Goal: Transaction & Acquisition: Purchase product/service

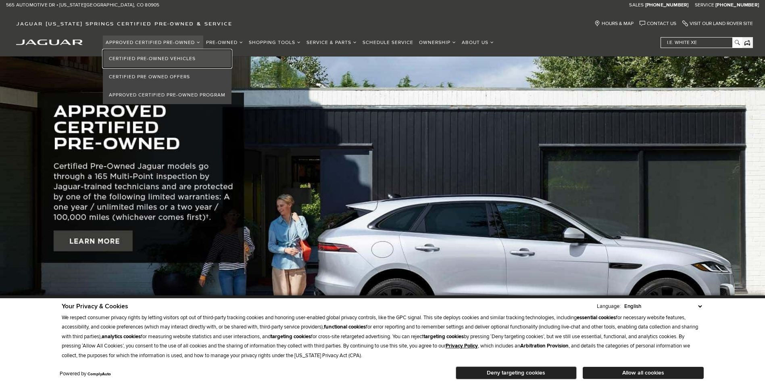
click at [159, 57] on link "Certified Pre-Owned Vehicles" at bounding box center [167, 59] width 129 height 18
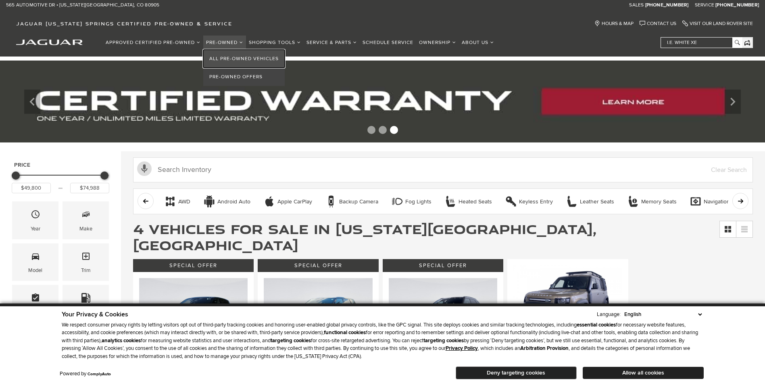
click at [227, 59] on link "All Pre-Owned Vehicles" at bounding box center [243, 59] width 81 height 18
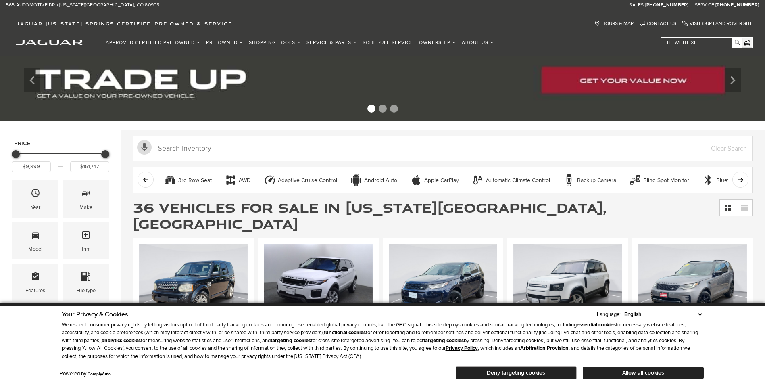
scroll to position [19, 0]
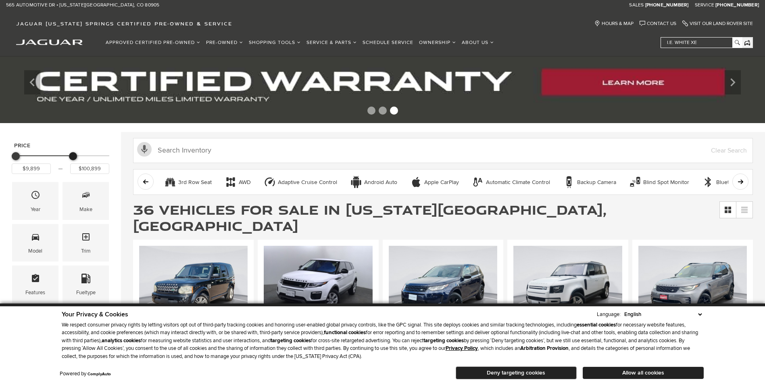
click at [73, 158] on div "Price" at bounding box center [61, 156] width 98 height 14
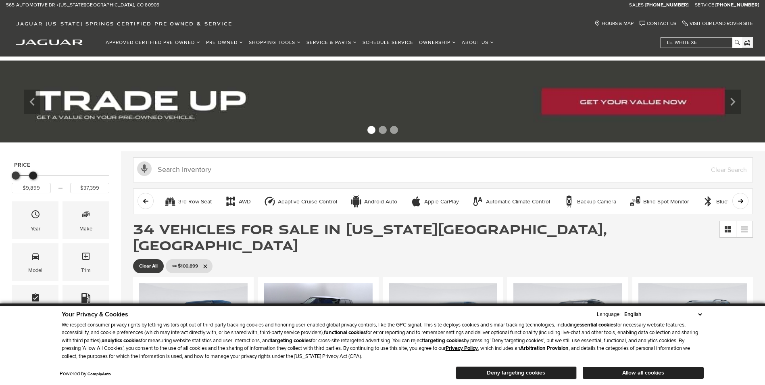
type input "$36,899"
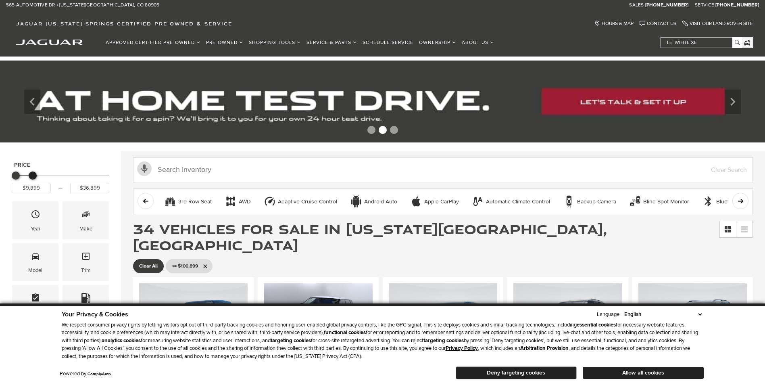
drag, startPoint x: 74, startPoint y: 175, endPoint x: 34, endPoint y: 173, distance: 40.4
click at [34, 173] on div "Maximum Price" at bounding box center [33, 175] width 8 height 8
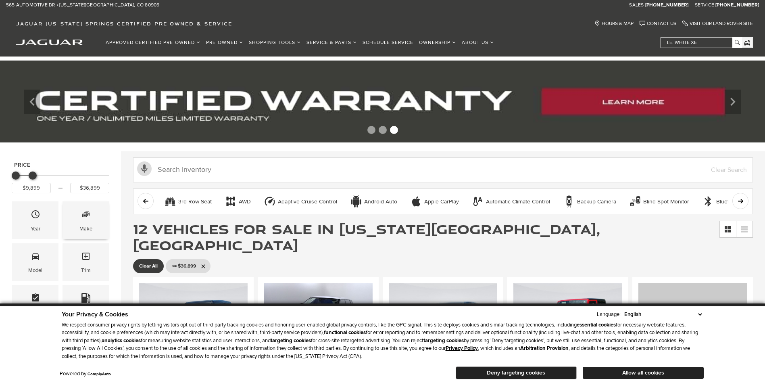
click at [83, 214] on icon "Make" at bounding box center [86, 214] width 10 height 10
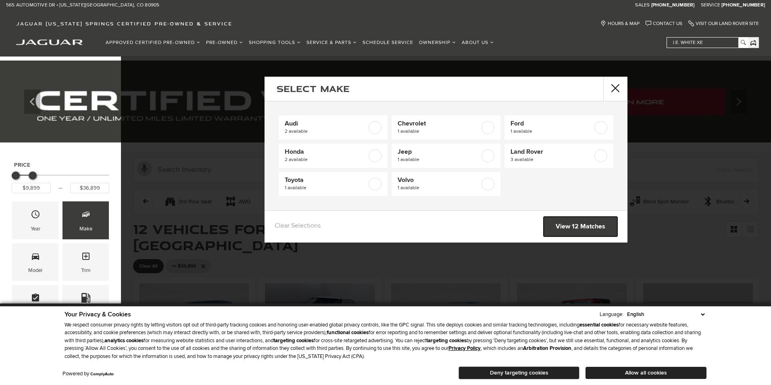
click at [577, 226] on link "View 12 Matches" at bounding box center [580, 227] width 74 height 20
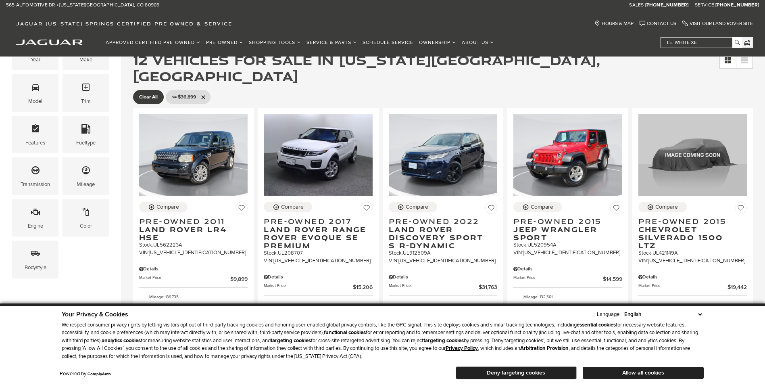
scroll to position [171, 0]
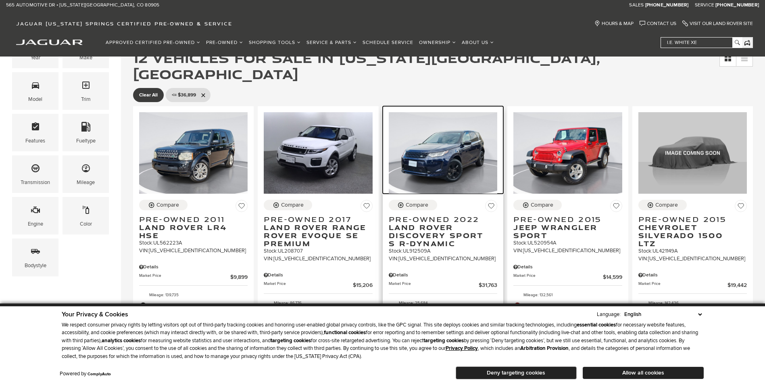
click at [426, 154] on img at bounding box center [443, 152] width 108 height 81
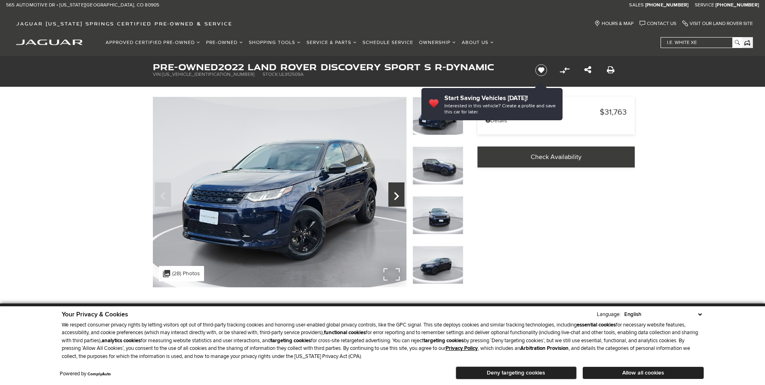
click at [394, 195] on icon "Next" at bounding box center [396, 195] width 16 height 19
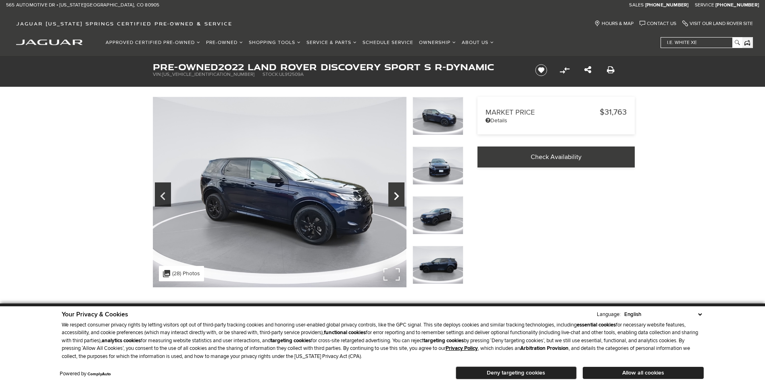
click at [394, 195] on icon "Next" at bounding box center [396, 195] width 16 height 19
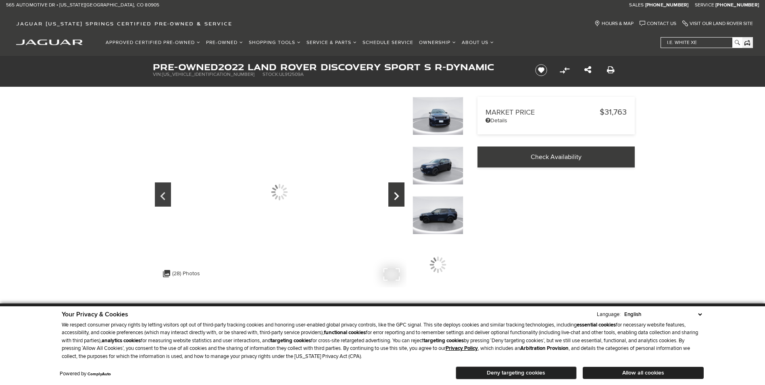
click at [394, 195] on icon "Next" at bounding box center [396, 195] width 16 height 19
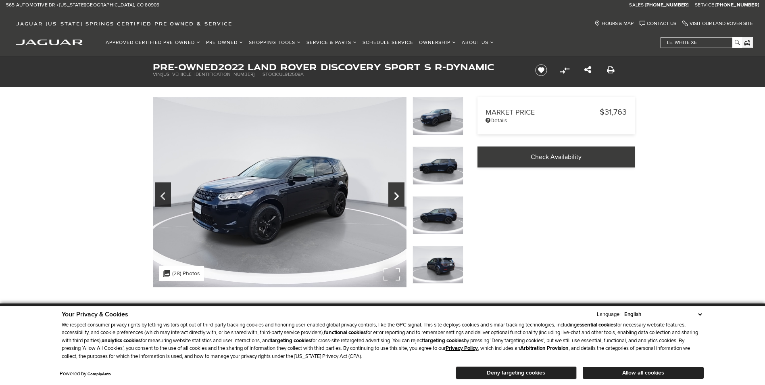
click at [394, 195] on icon "Next" at bounding box center [396, 195] width 16 height 19
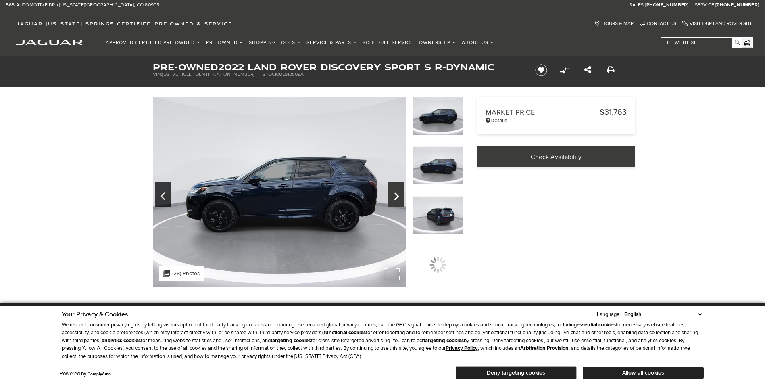
click at [394, 195] on icon "Next" at bounding box center [396, 195] width 16 height 19
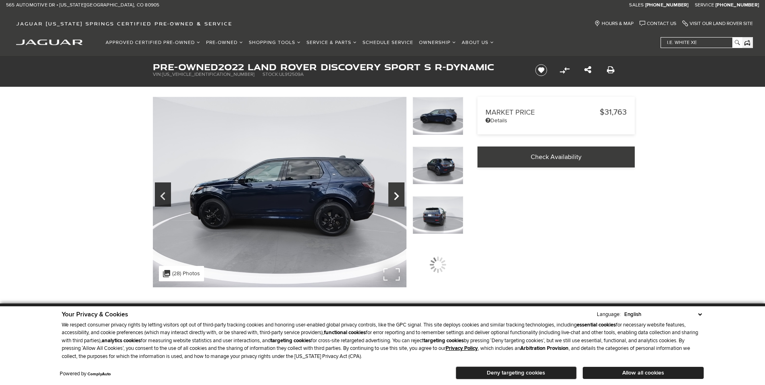
click at [394, 195] on icon "Next" at bounding box center [396, 195] width 16 height 19
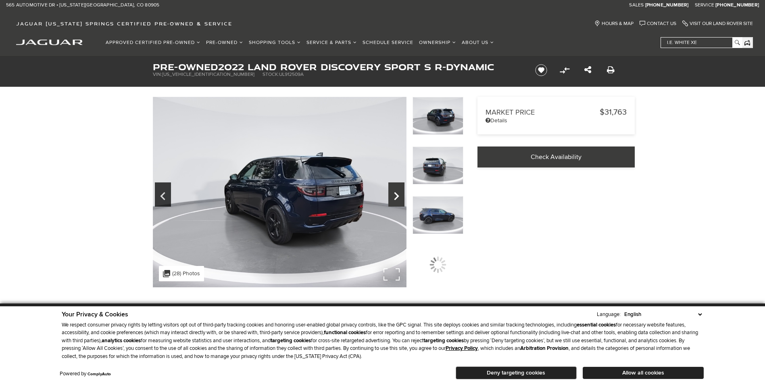
click at [394, 195] on icon "Next" at bounding box center [396, 195] width 16 height 19
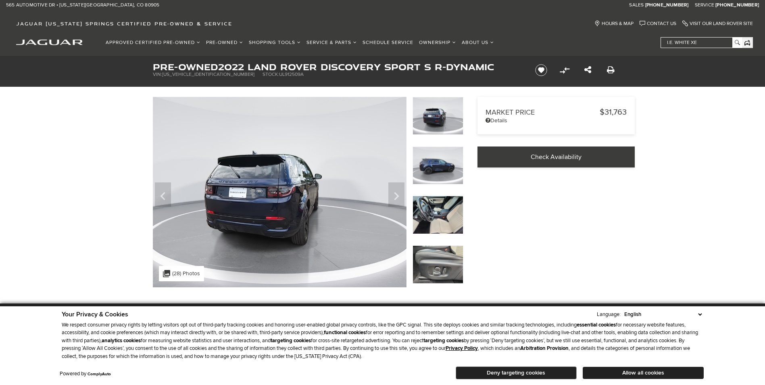
click at [447, 215] on img at bounding box center [437, 215] width 51 height 38
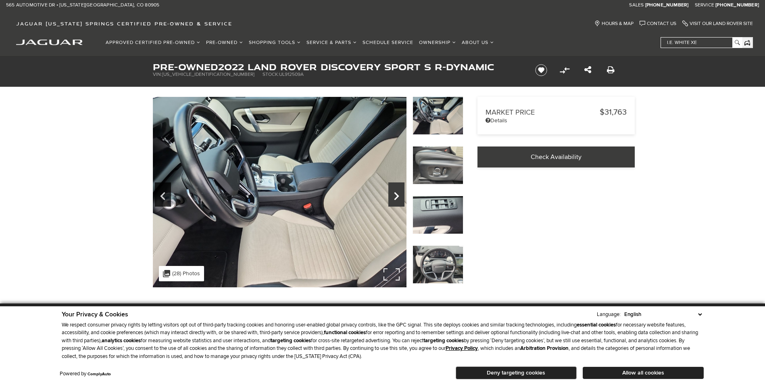
click at [393, 190] on icon "Next" at bounding box center [396, 195] width 16 height 19
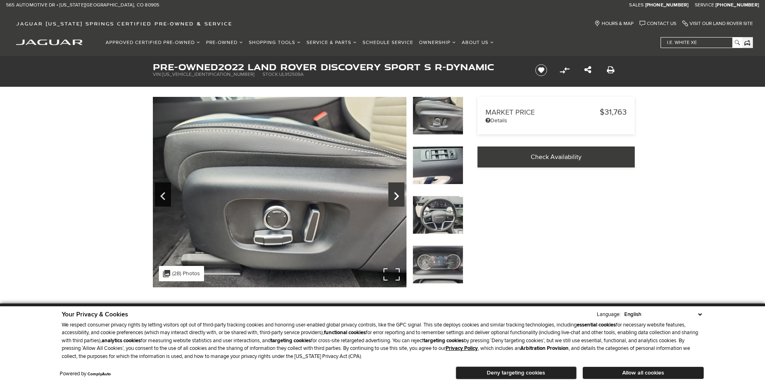
click at [393, 190] on icon "Next" at bounding box center [396, 195] width 16 height 19
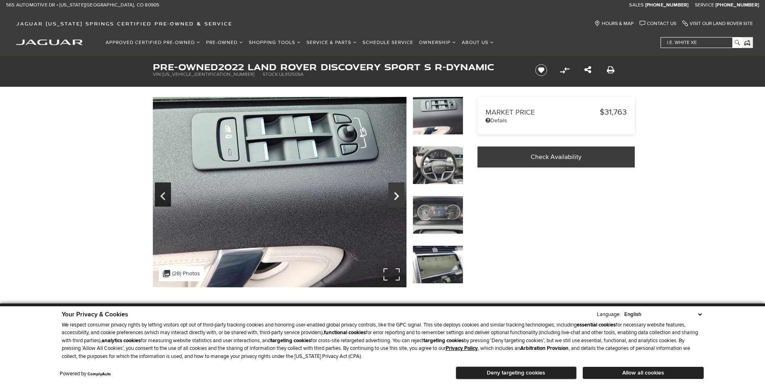
click at [393, 190] on icon "Next" at bounding box center [396, 195] width 16 height 19
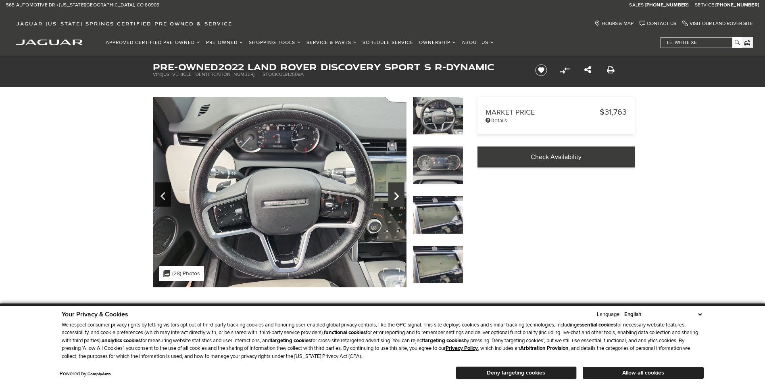
click at [393, 190] on icon "Next" at bounding box center [396, 195] width 16 height 19
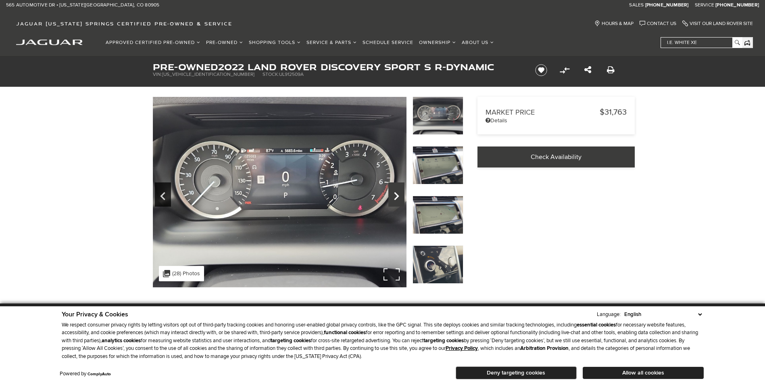
click at [393, 190] on icon "Next" at bounding box center [396, 195] width 16 height 19
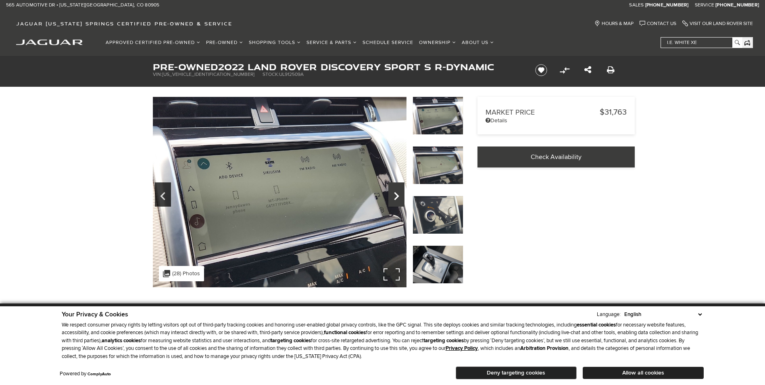
click at [397, 193] on icon "Next" at bounding box center [396, 195] width 16 height 19
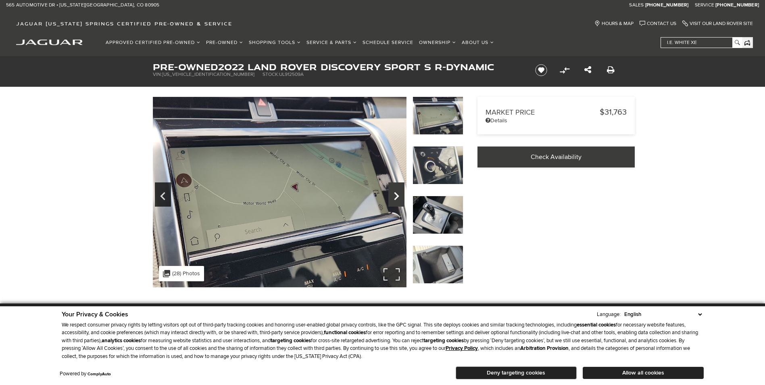
click at [397, 193] on icon "Next" at bounding box center [396, 195] width 16 height 19
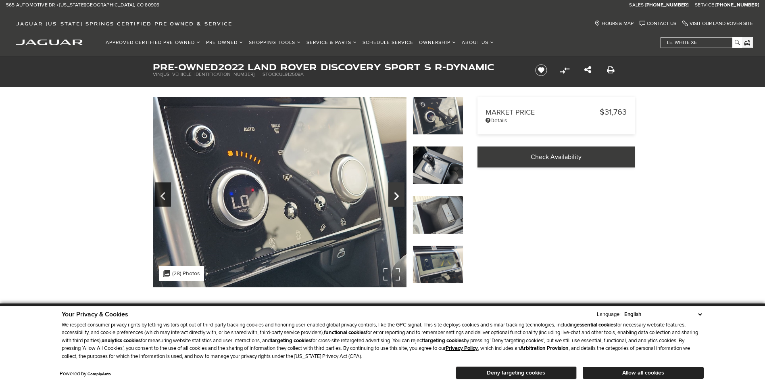
click at [397, 193] on icon "Next" at bounding box center [396, 195] width 16 height 19
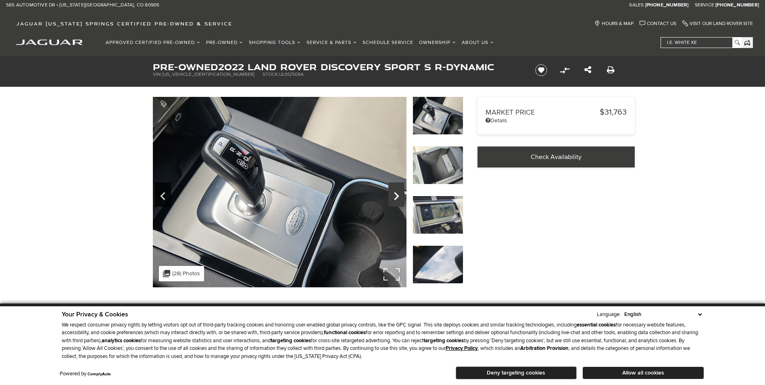
click at [397, 193] on icon "Next" at bounding box center [396, 195] width 16 height 19
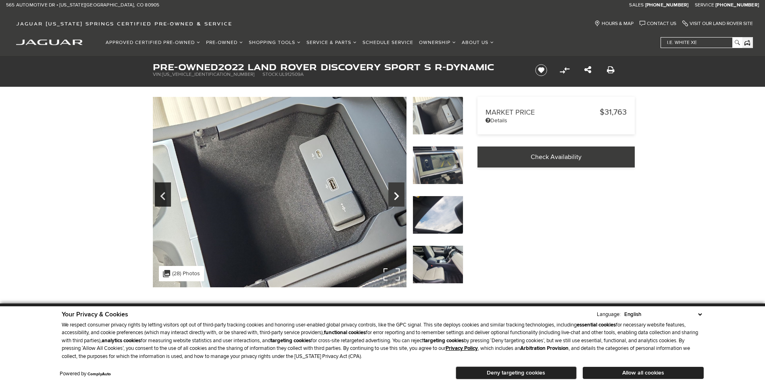
click at [397, 193] on icon "Next" at bounding box center [396, 195] width 16 height 19
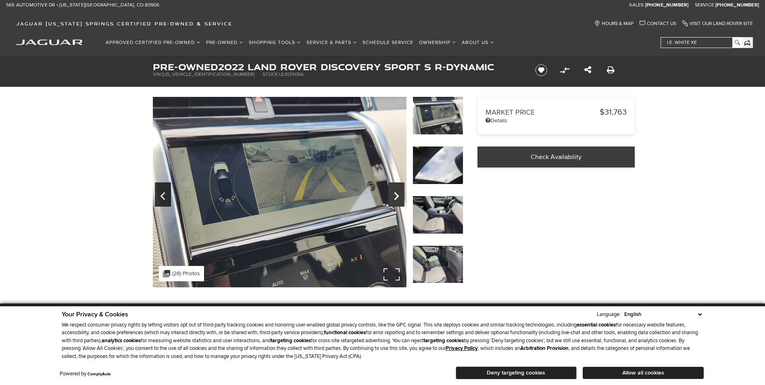
click at [397, 193] on icon "Next" at bounding box center [396, 195] width 16 height 19
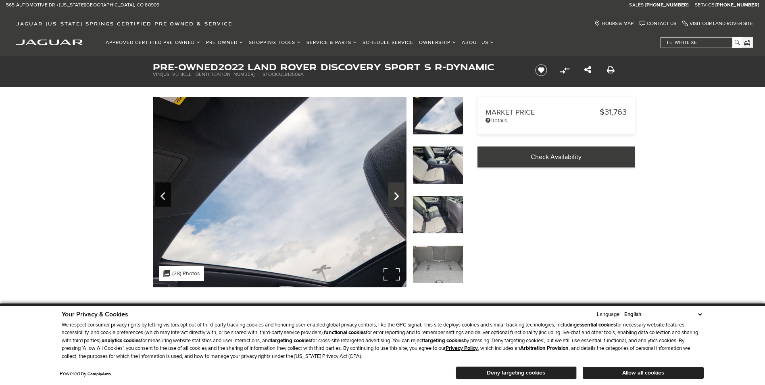
click at [397, 193] on icon "Next" at bounding box center [396, 195] width 16 height 19
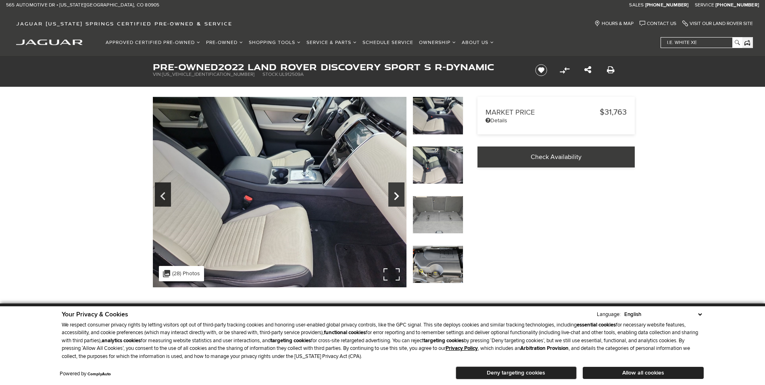
click at [397, 193] on icon "Next" at bounding box center [396, 195] width 16 height 19
